Goal: Transaction & Acquisition: Obtain resource

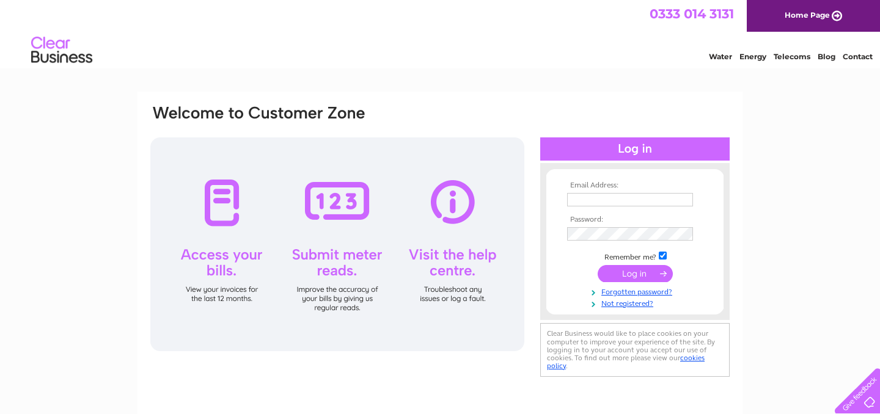
type input "[EMAIL_ADDRESS][DOMAIN_NAME]"
click at [613, 273] on input "submit" at bounding box center [634, 273] width 75 height 17
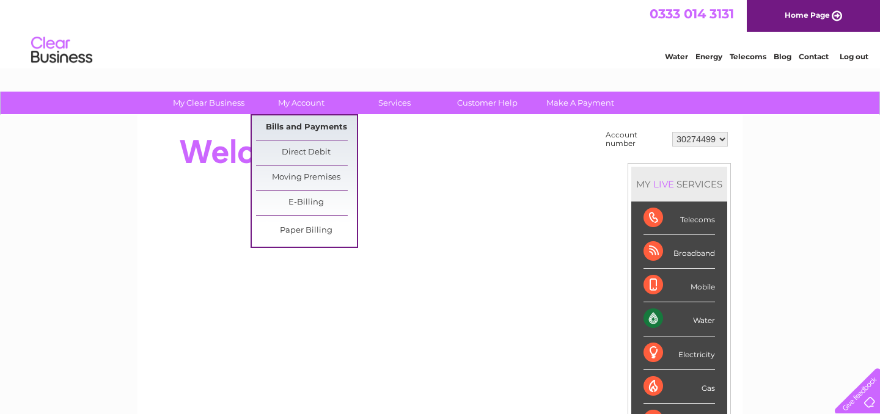
click at [315, 126] on link "Bills and Payments" at bounding box center [306, 127] width 101 height 24
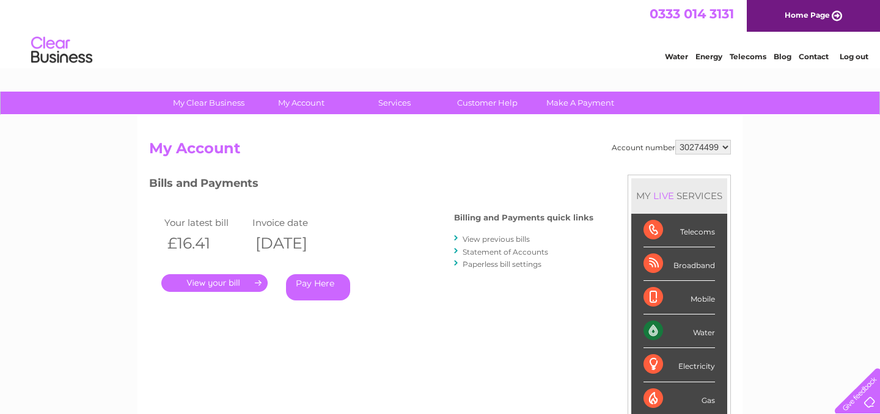
click at [235, 279] on link "." at bounding box center [214, 283] width 106 height 18
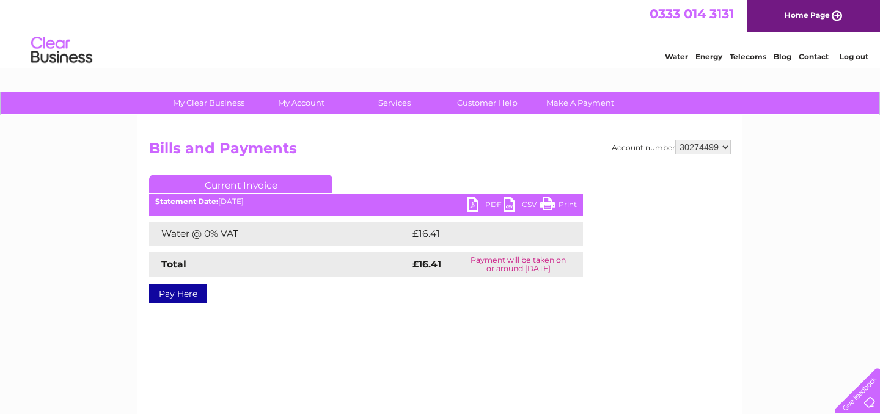
click at [492, 206] on link "PDF" at bounding box center [485, 206] width 37 height 18
click at [489, 204] on link "PDF" at bounding box center [485, 206] width 37 height 18
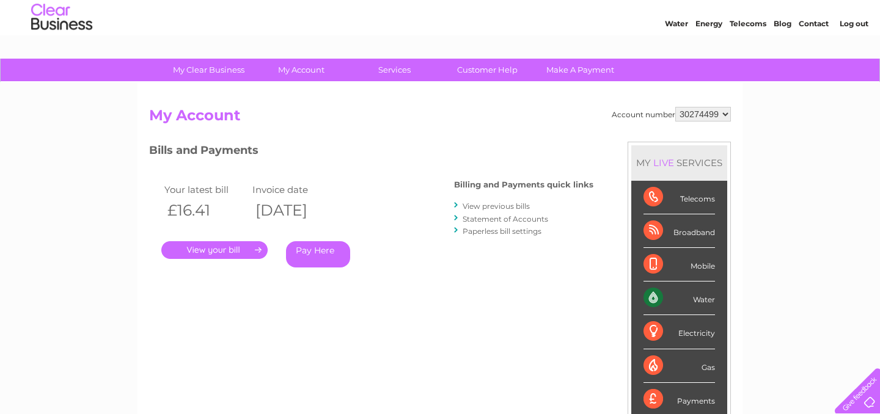
scroll to position [37, 0]
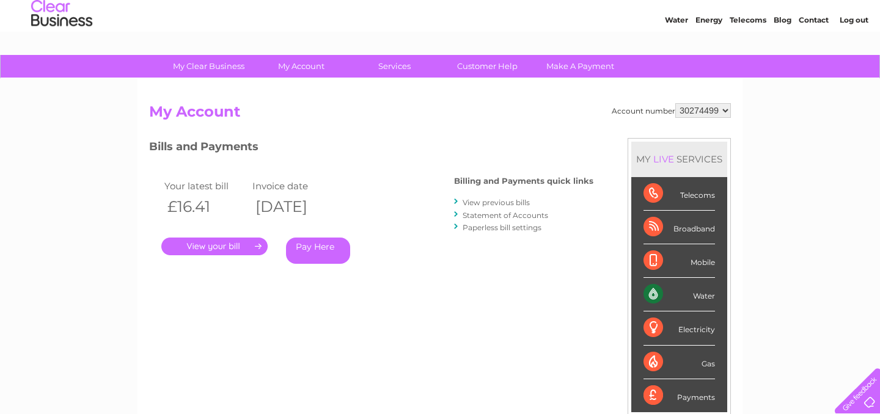
click at [497, 200] on link "View previous bills" at bounding box center [495, 202] width 67 height 9
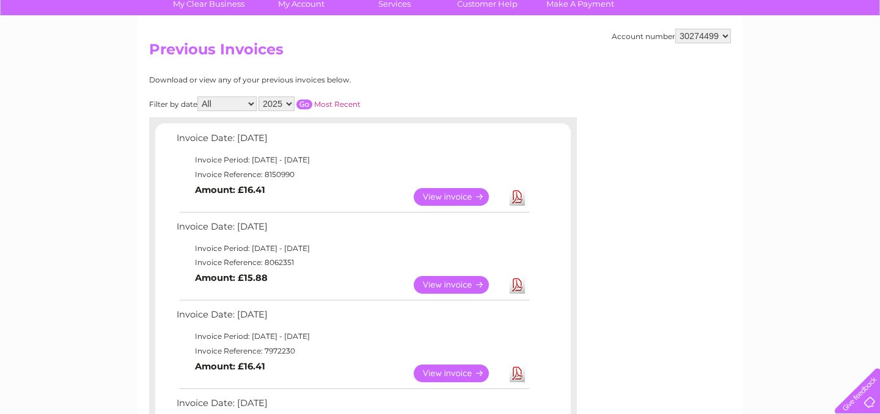
scroll to position [111, 0]
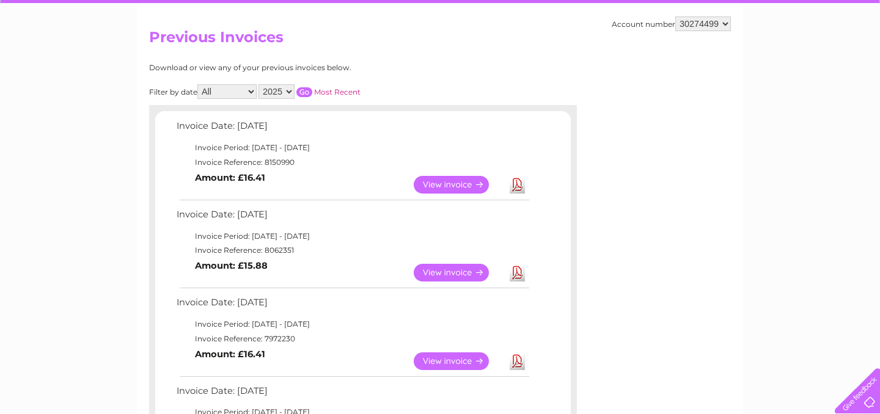
click at [517, 272] on link "Download" at bounding box center [516, 273] width 15 height 18
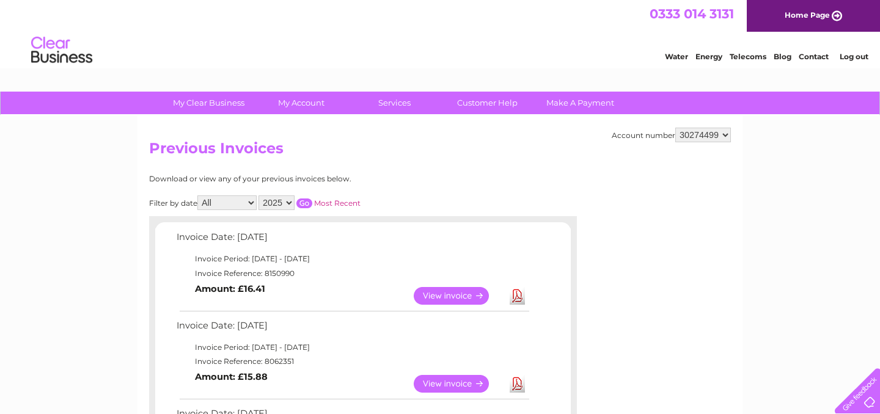
click at [851, 56] on link "Log out" at bounding box center [853, 56] width 29 height 9
